Goal: Transaction & Acquisition: Purchase product/service

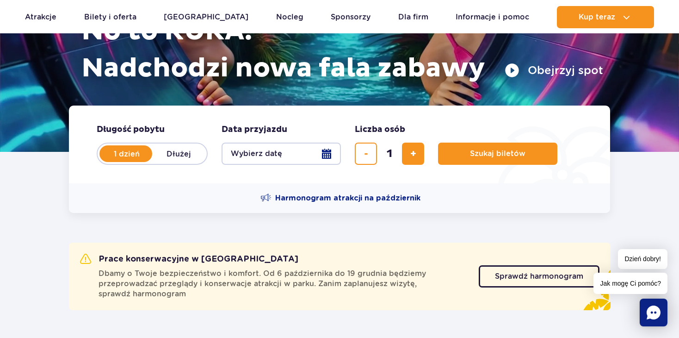
click at [324, 156] on button "Wybierz datę" at bounding box center [281, 154] width 119 height 22
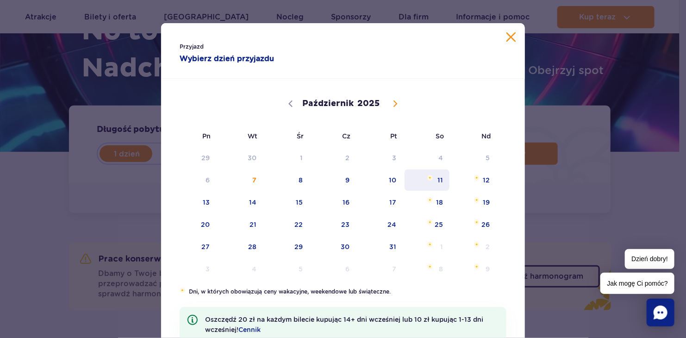
click at [438, 179] on span "11" at bounding box center [427, 179] width 47 height 21
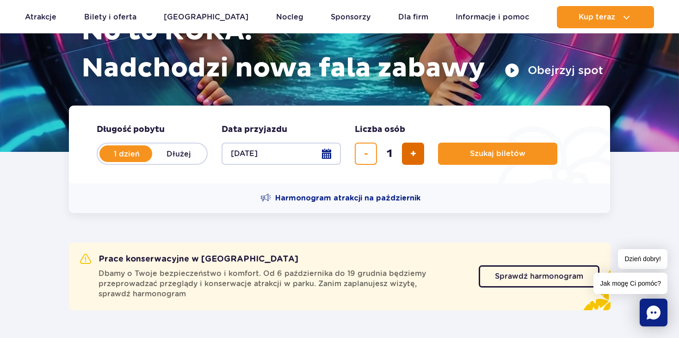
click at [411, 154] on span "dodaj bilet" at bounding box center [414, 154] width 6 height 0
type input "2"
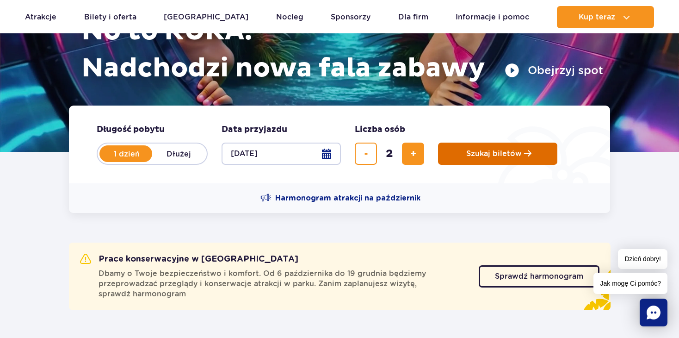
click at [483, 156] on span "Szukaj biletów" at bounding box center [495, 153] width 56 height 8
click at [331, 150] on button "[DATE]" at bounding box center [281, 154] width 119 height 22
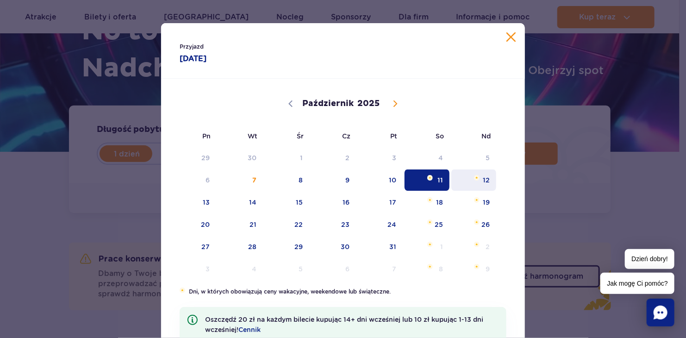
click at [485, 182] on span "12" at bounding box center [473, 179] width 47 height 21
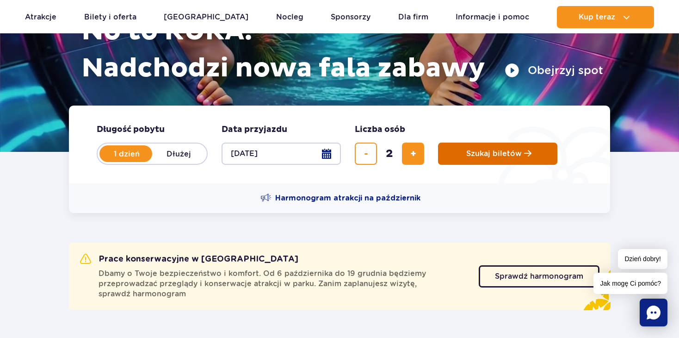
click at [523, 146] on button "Szukaj biletów" at bounding box center [497, 154] width 119 height 22
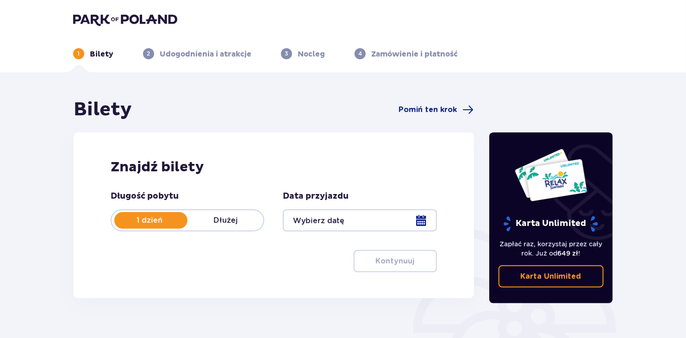
type input "[DATE]"
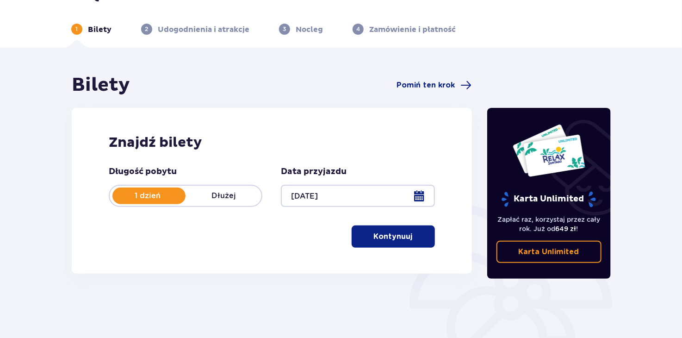
scroll to position [46, 0]
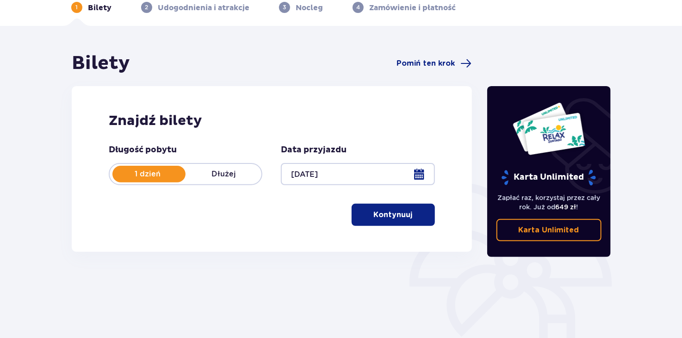
click at [425, 223] on button "Kontynuuj" at bounding box center [393, 215] width 83 height 22
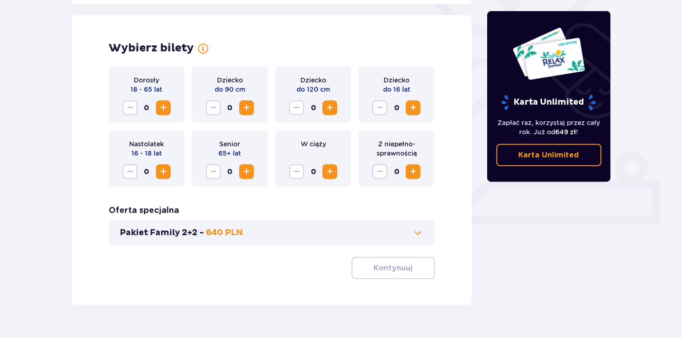
scroll to position [257, 0]
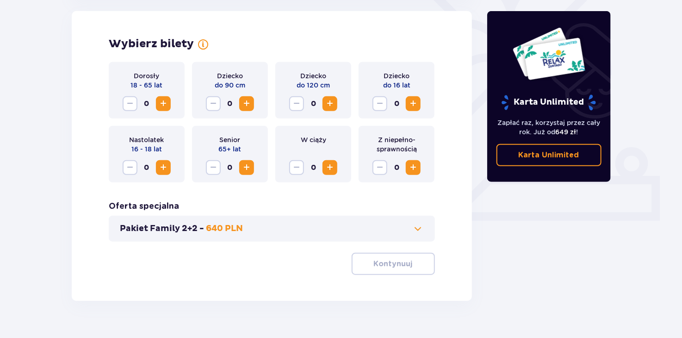
click at [155, 105] on div "0" at bounding box center [147, 103] width 48 height 15
click at [159, 105] on span "Zwiększ" at bounding box center [163, 103] width 11 height 11
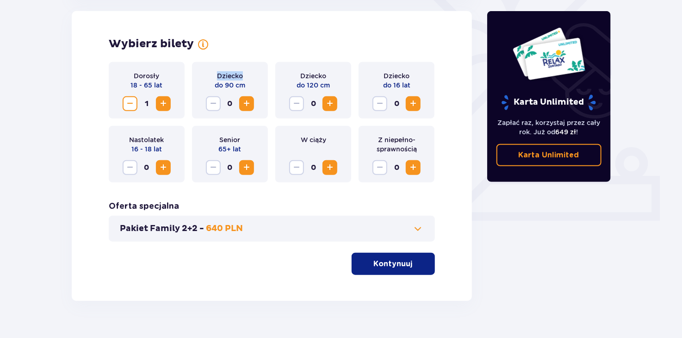
click at [159, 105] on span "Zwiększ" at bounding box center [163, 103] width 11 height 11
click at [430, 275] on div "Wybierz bilety Dorosły 18 - 65 lat 2 Dziecko do 90 cm 0 Dziecko do 120 cm 0 Dzi…" at bounding box center [272, 156] width 400 height 290
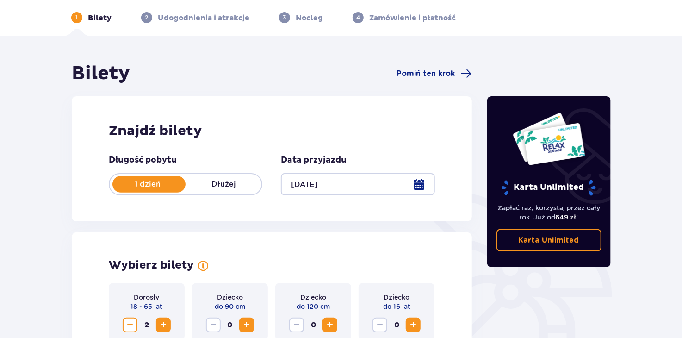
scroll to position [26, 0]
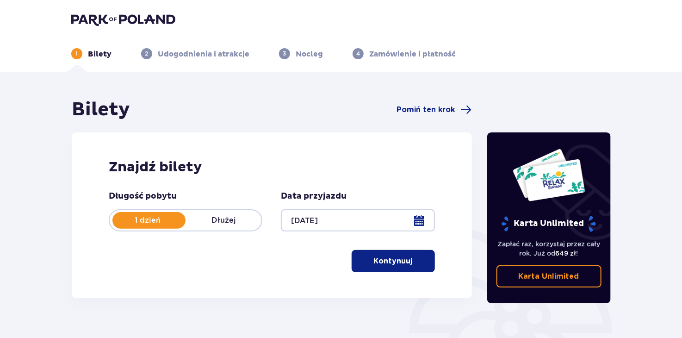
click at [409, 262] on span "button" at bounding box center [414, 260] width 11 height 11
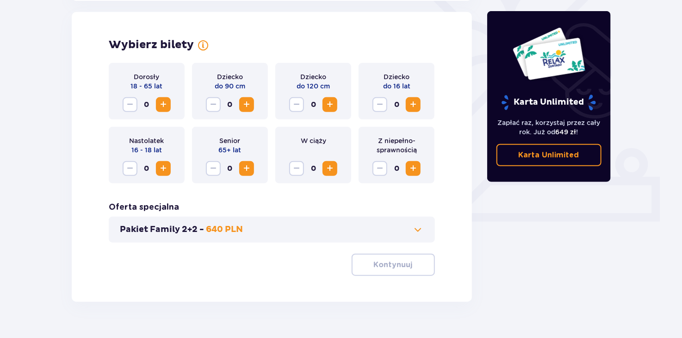
scroll to position [257, 0]
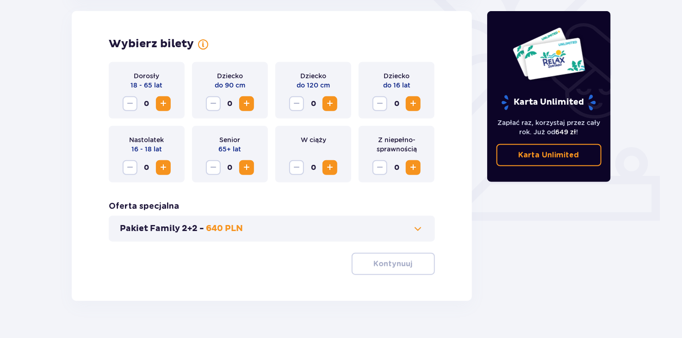
click at [168, 102] on span "Zwiększ" at bounding box center [163, 103] width 11 height 11
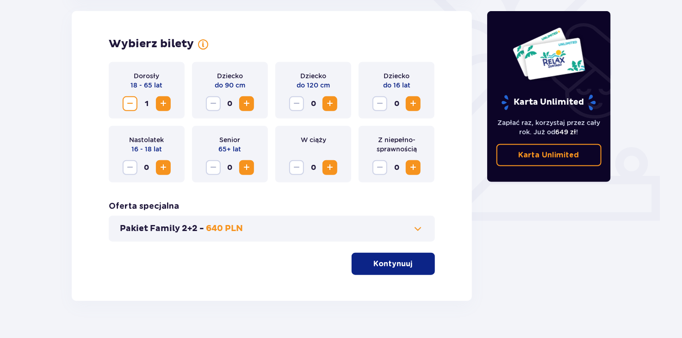
click at [168, 102] on span "Zwiększ" at bounding box center [163, 103] width 11 height 11
click at [380, 272] on button "Kontynuuj" at bounding box center [393, 264] width 83 height 22
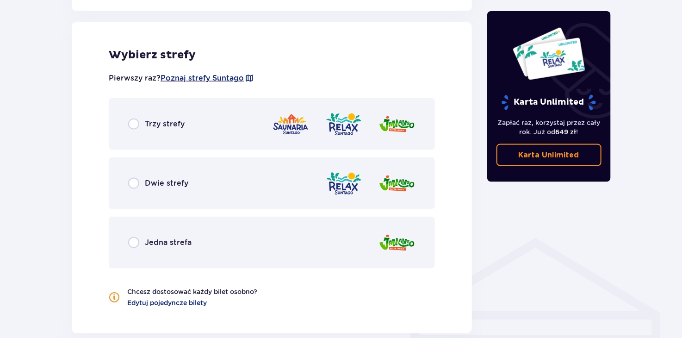
click at [173, 127] on span "Trzy strefy" at bounding box center [165, 124] width 40 height 10
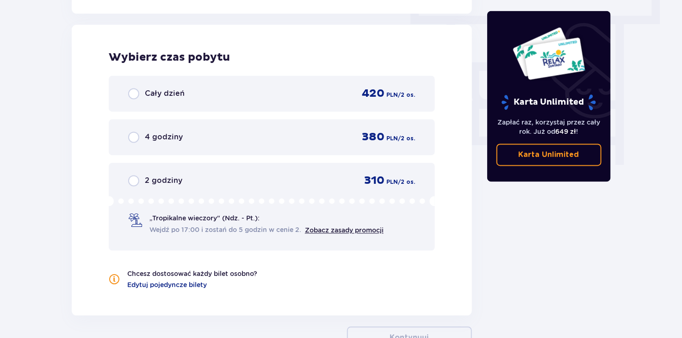
scroll to position [836, 0]
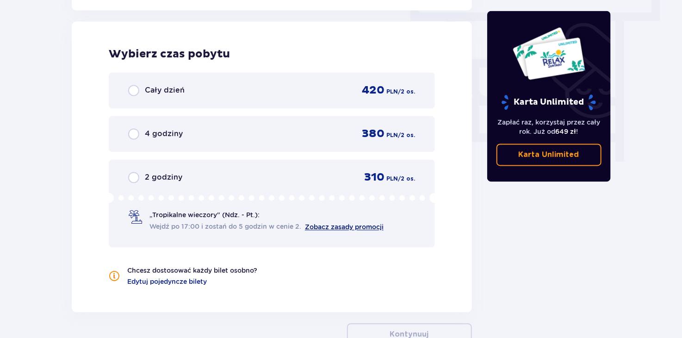
click at [351, 225] on link "Zobacz zasady promocji" at bounding box center [344, 227] width 79 height 7
click at [140, 171] on div "2 godziny 310 PLN / 2 os." at bounding box center [271, 178] width 287 height 14
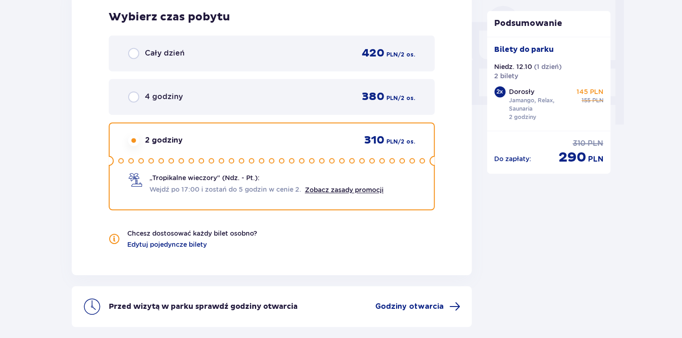
scroll to position [858, 0]
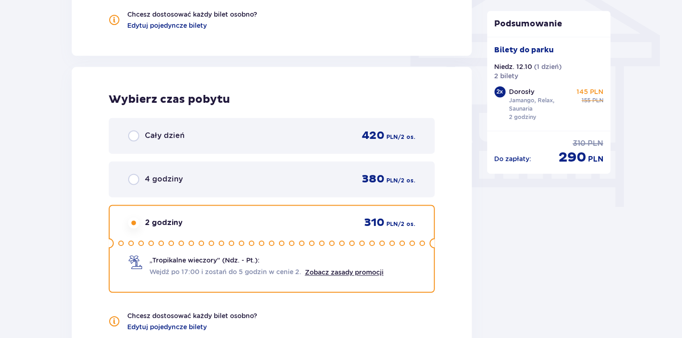
scroll to position [765, 0]
